Goal: Task Accomplishment & Management: Manage account settings

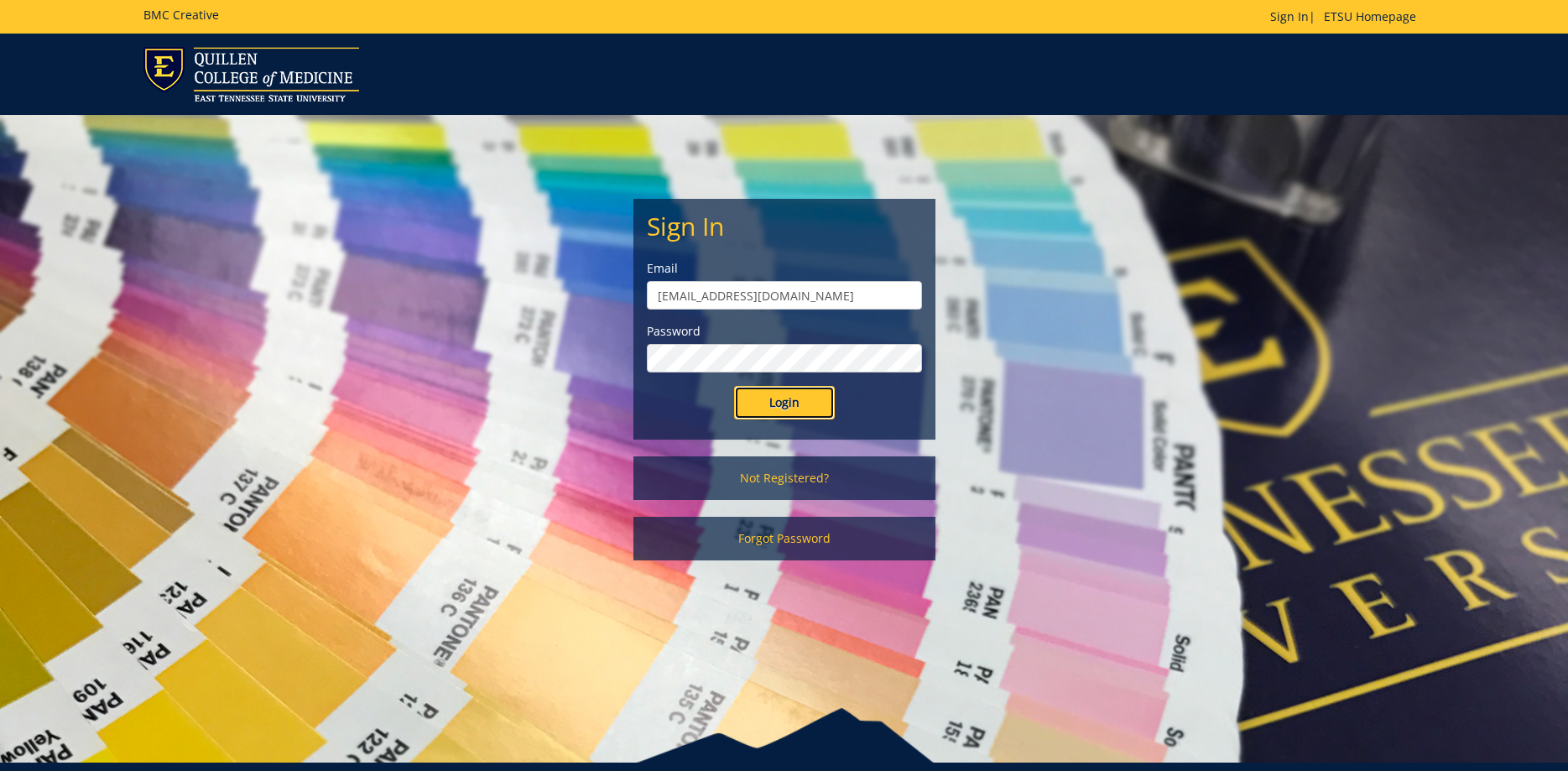
click at [786, 390] on input "Login" at bounding box center [784, 403] width 101 height 33
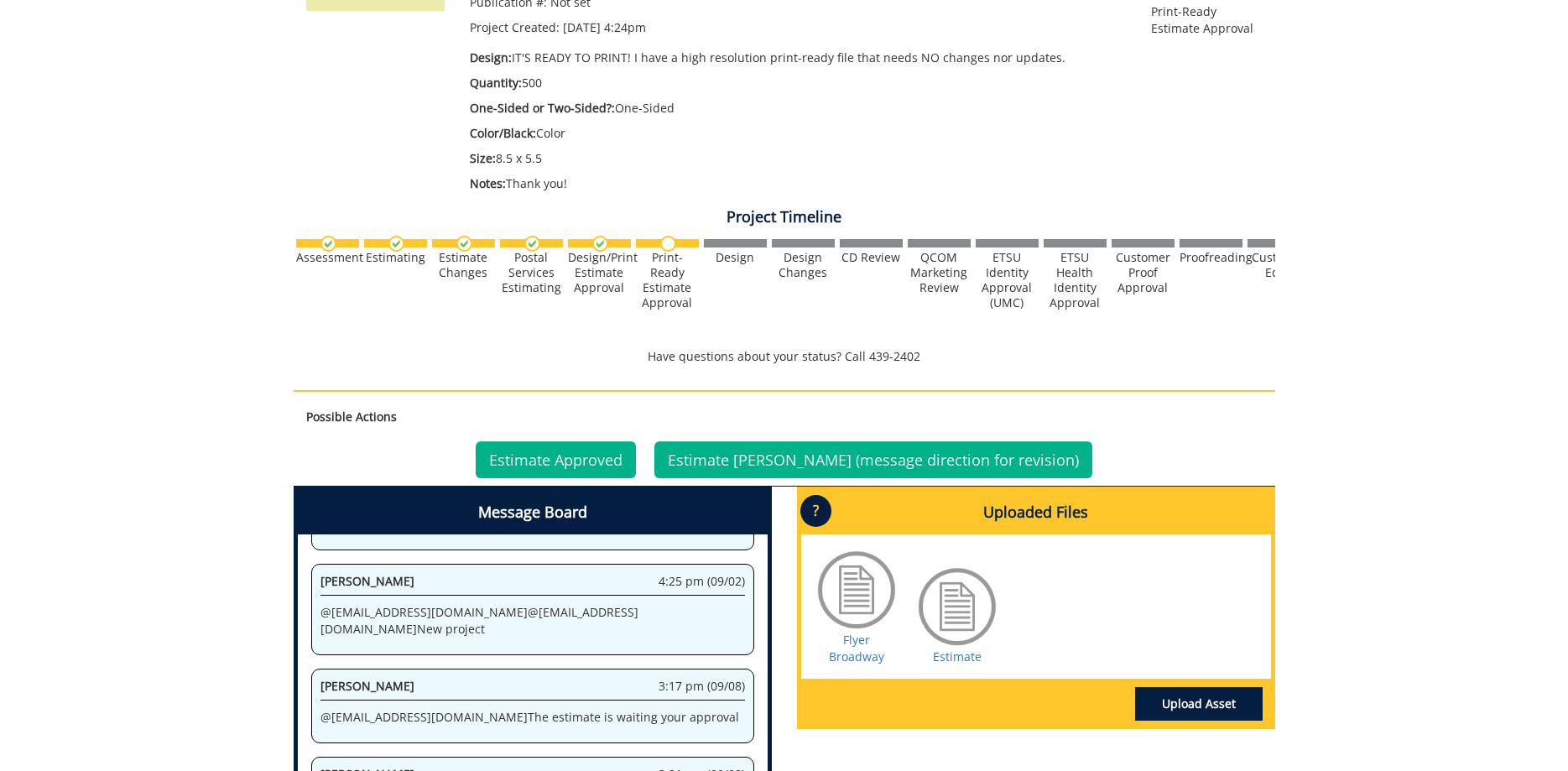
scroll to position [599, 0]
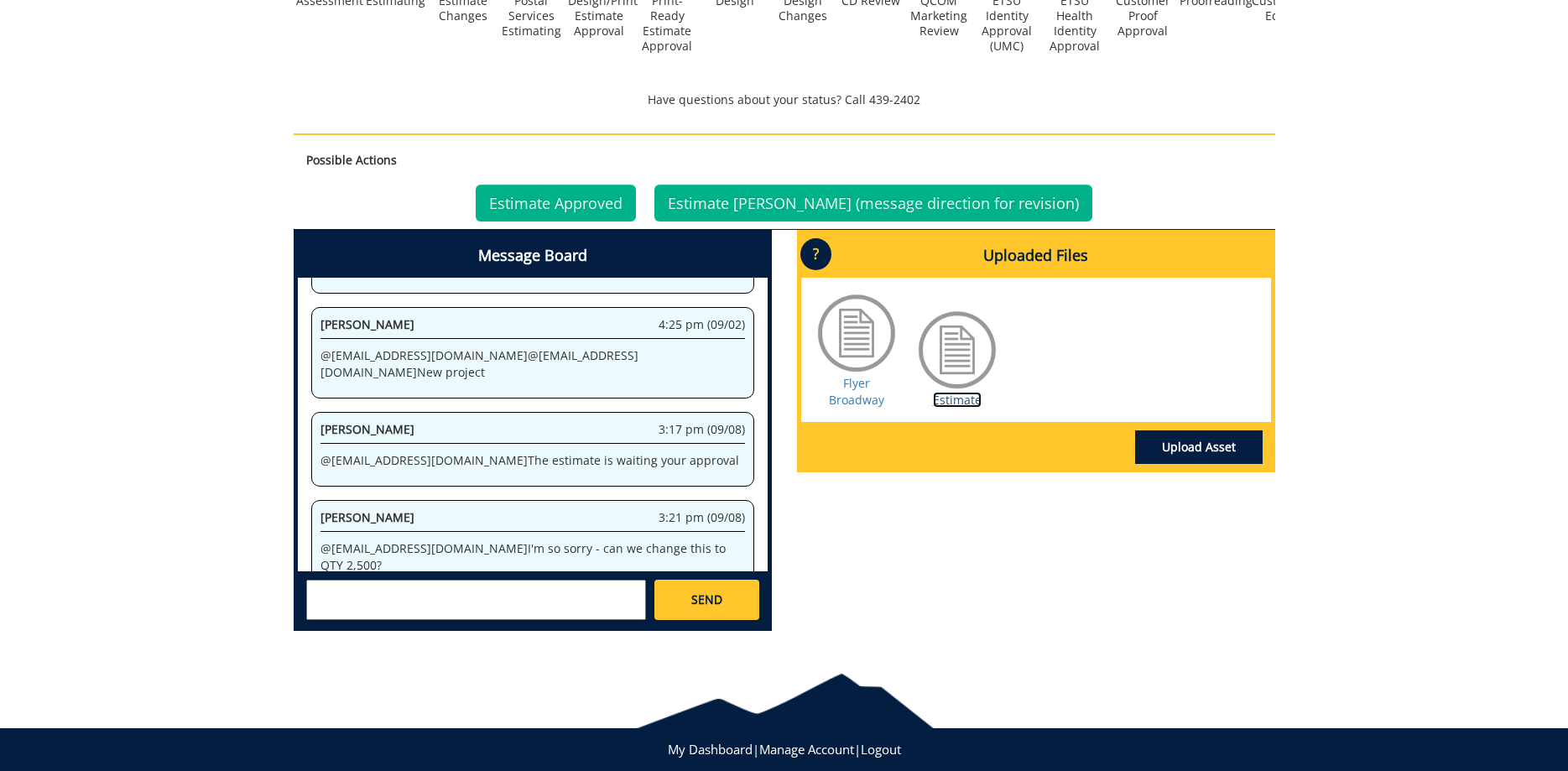
click at [952, 406] on link "Estimate" at bounding box center [957, 400] width 49 height 16
click at [594, 214] on link "Estimate Approved" at bounding box center [555, 203] width 160 height 37
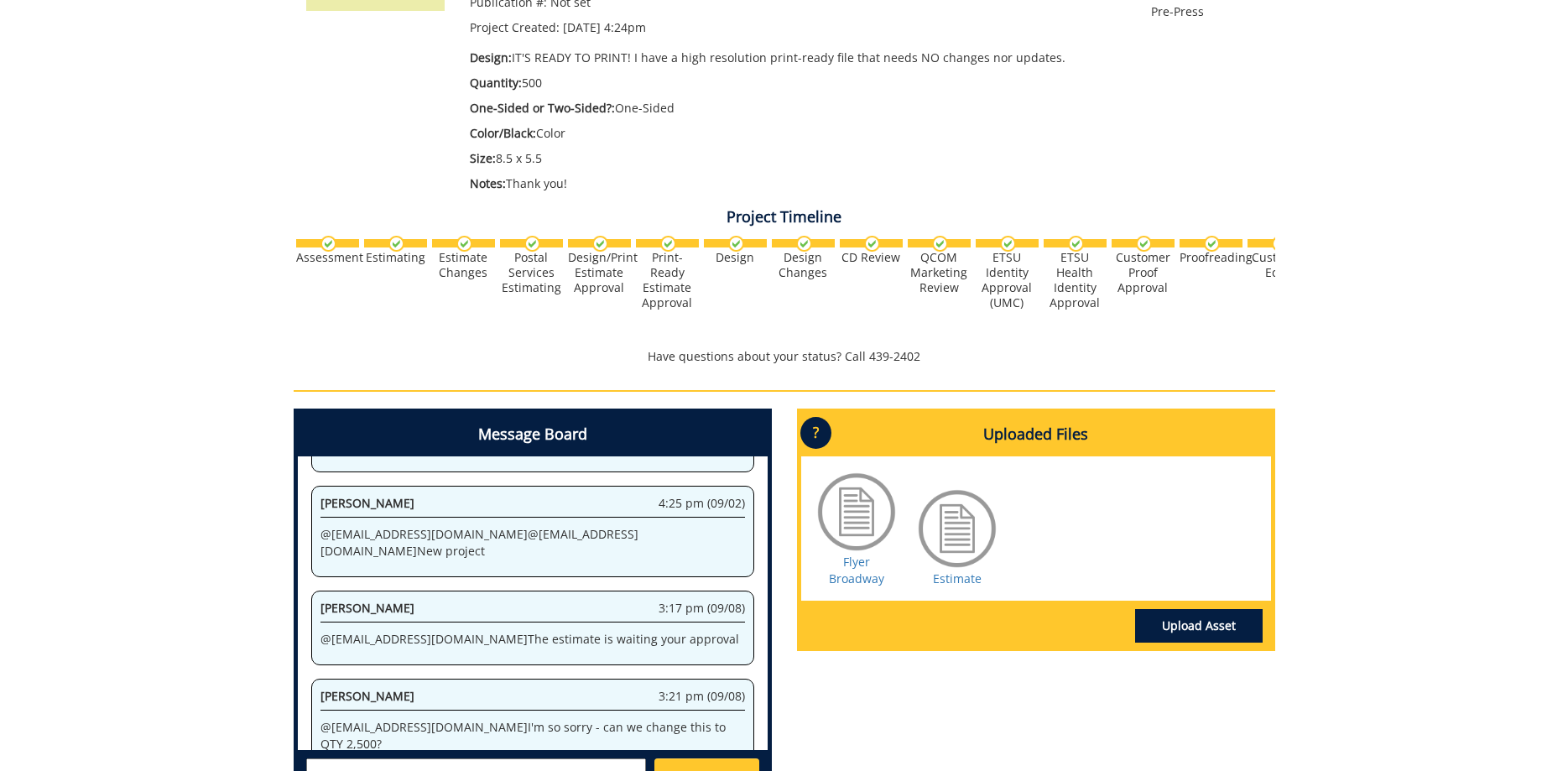
scroll to position [513, 0]
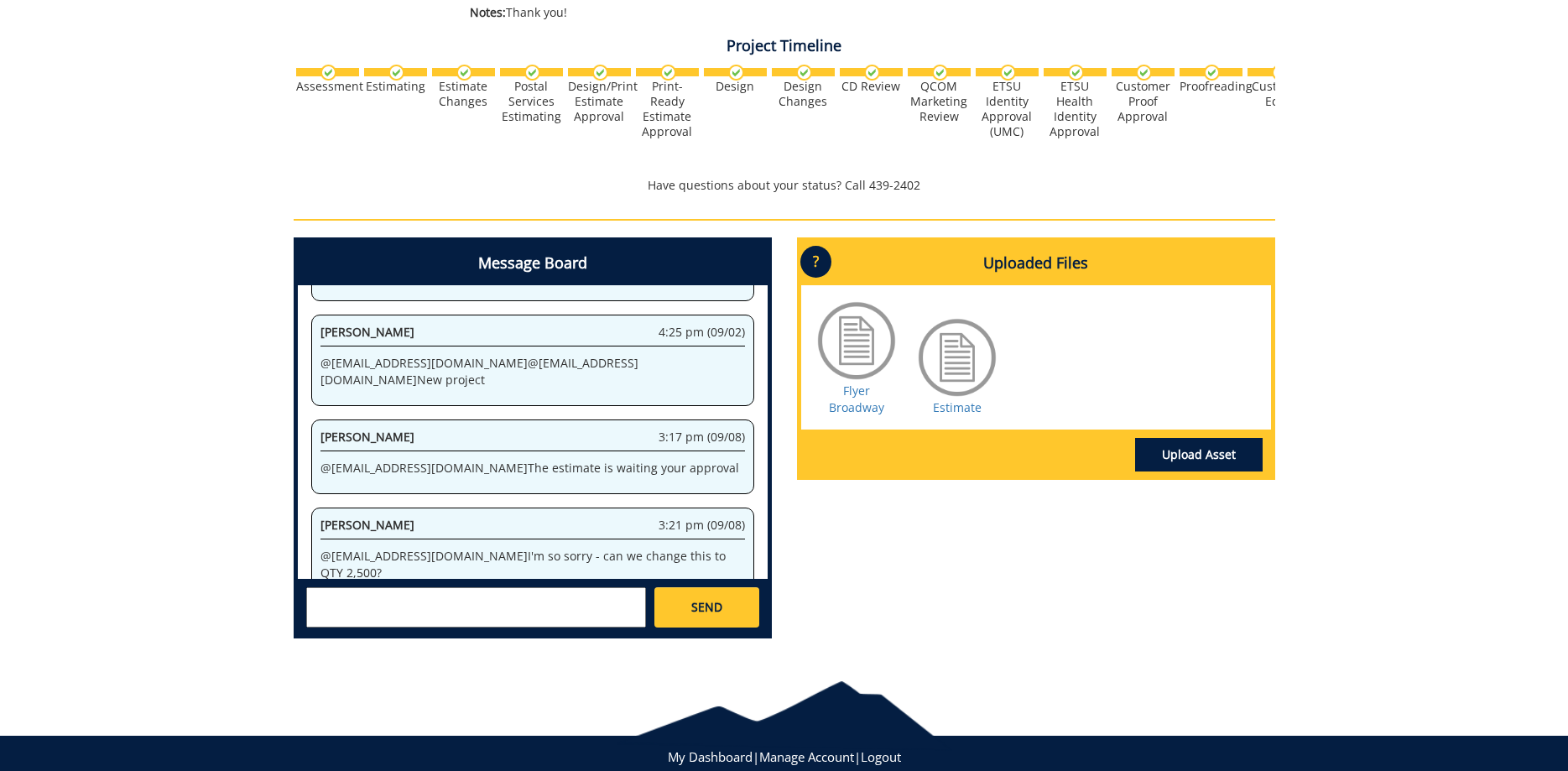
click at [408, 598] on textarea at bounding box center [477, 608] width 340 height 40
type textarea "@[EMAIL_ADDRESS][DOMAIN_NAME] Thank you! :)"
click at [686, 603] on link "SEND" at bounding box center [706, 608] width 104 height 40
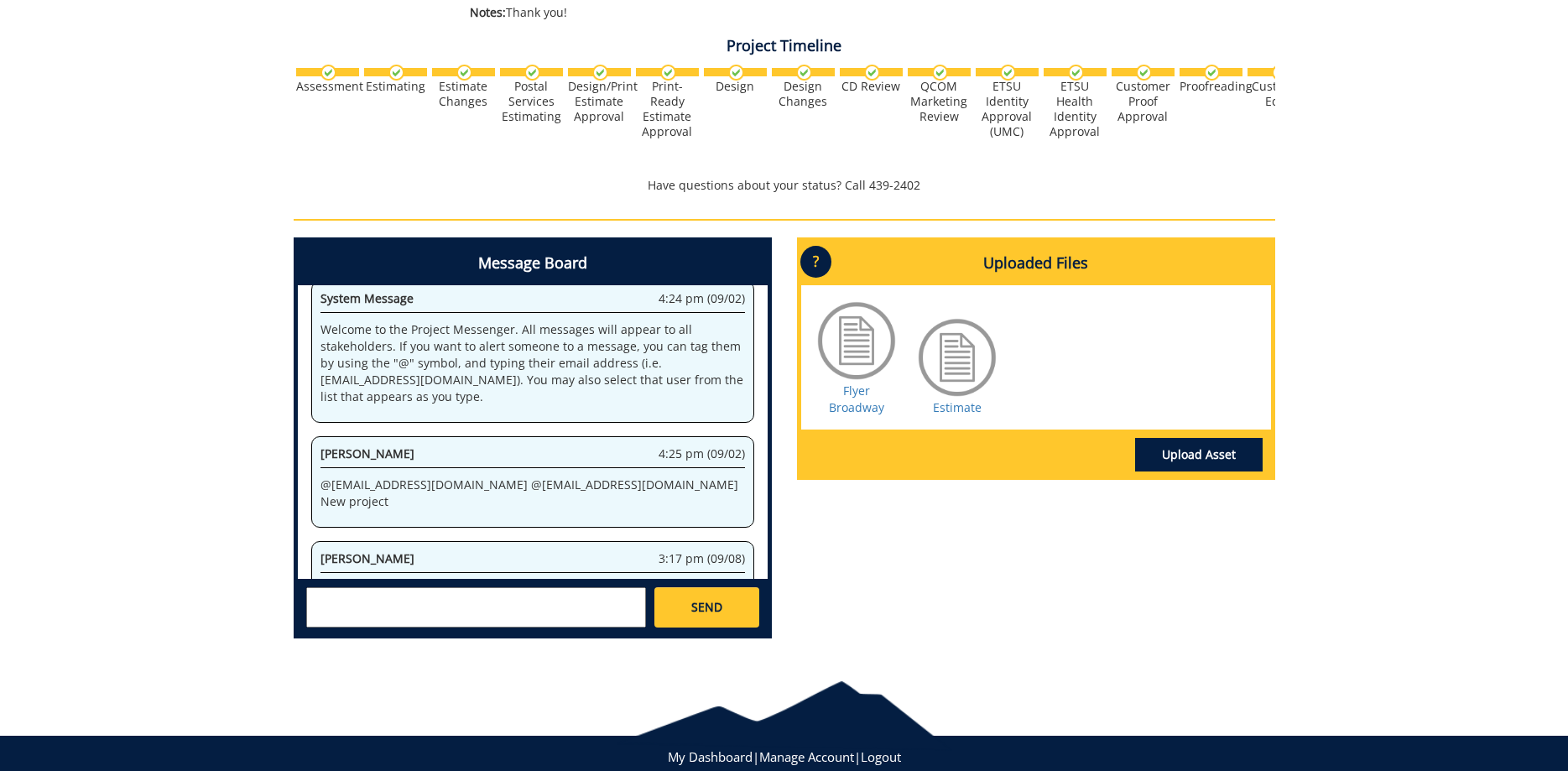
scroll to position [136298, 0]
